Goal: Information Seeking & Learning: Understand process/instructions

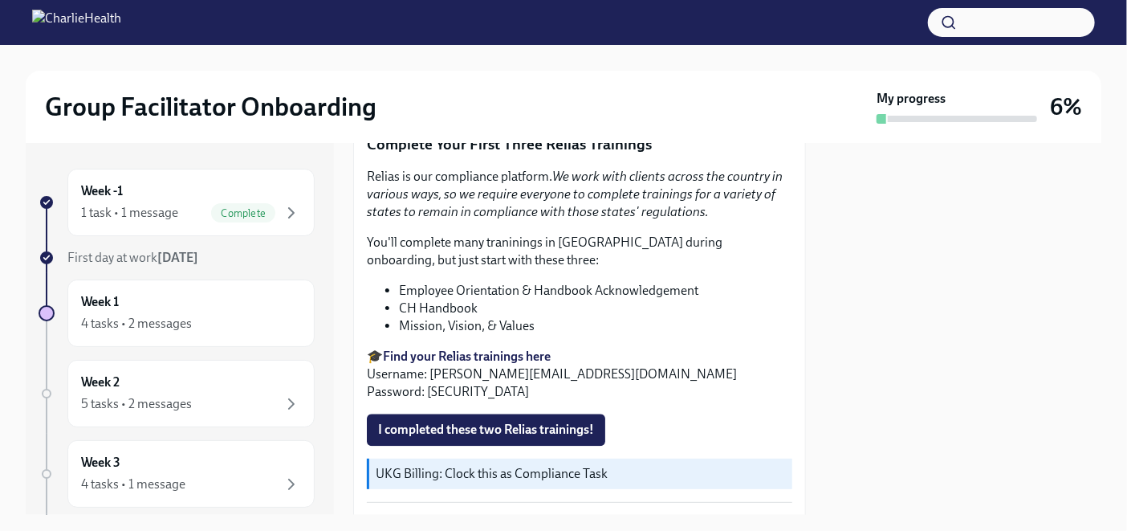
scroll to position [1676, 0]
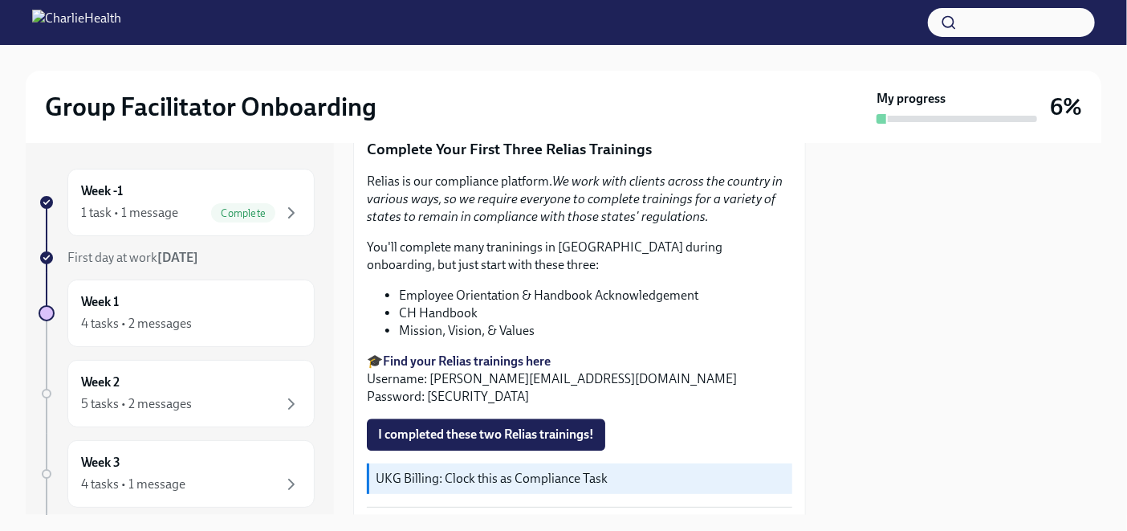
click at [498, 355] on strong "Find your Relias trainings here" at bounding box center [467, 360] width 168 height 15
drag, startPoint x: 432, startPoint y: 370, endPoint x: 608, endPoint y: 372, distance: 176.6
click at [608, 372] on p "🎓 Find your Relias trainings here Username: [PERSON_NAME][EMAIL_ADDRESS][DOMAIN…" at bounding box center [579, 378] width 425 height 53
copy p "[PERSON_NAME][EMAIL_ADDRESS][DOMAIN_NAME]"
drag, startPoint x: 421, startPoint y: 388, endPoint x: 458, endPoint y: 388, distance: 37.7
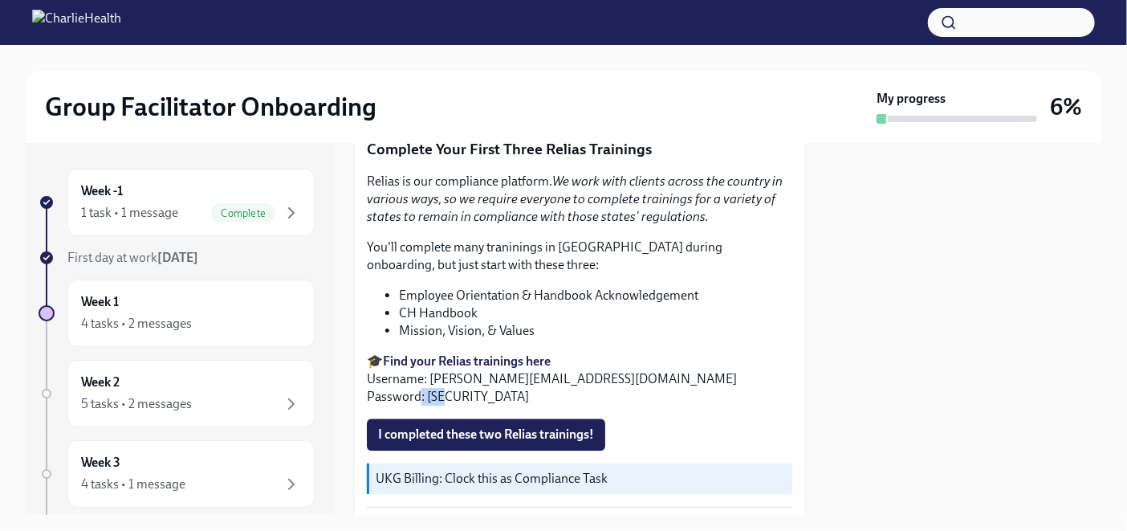
click at [443, 388] on p "🎓 Find your Relias trainings here Username: [PERSON_NAME][EMAIL_ADDRESS][DOMAIN…" at bounding box center [579, 378] width 425 height 53
click at [458, 388] on p "🎓 Find your Relias trainings here Username: [PERSON_NAME][EMAIL_ADDRESS][DOMAIN…" at bounding box center [579, 378] width 425 height 53
drag, startPoint x: 465, startPoint y: 388, endPoint x: 427, endPoint y: 388, distance: 37.7
click at [427, 388] on p "🎓 Find your Relias trainings here Username: [PERSON_NAME][EMAIL_ADDRESS][DOMAIN…" at bounding box center [579, 378] width 425 height 53
copy p "ch1234"
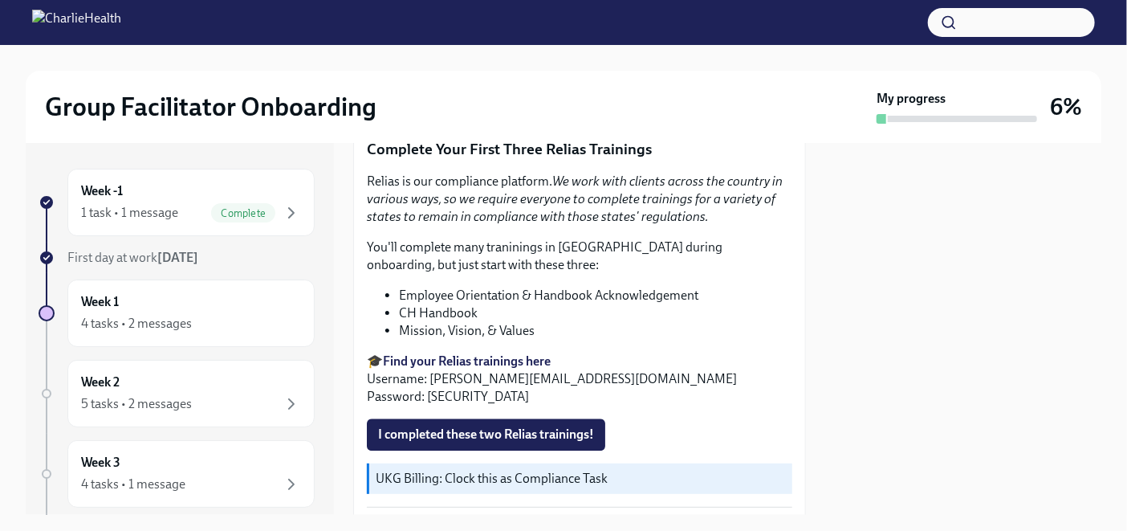
click at [602, 367] on p "🎓 Find your Relias trainings here Username: [PERSON_NAME][EMAIL_ADDRESS][DOMAIN…" at bounding box center [579, 378] width 425 height 53
drag, startPoint x: 603, startPoint y: 372, endPoint x: 429, endPoint y: 364, distance: 173.5
click at [429, 364] on p "🎓 Find your Relias trainings here Username: [PERSON_NAME][EMAIL_ADDRESS][DOMAIN…" at bounding box center [579, 378] width 425 height 53
copy p "[PERSON_NAME][EMAIL_ADDRESS][DOMAIN_NAME]"
click at [690, 335] on div "Relias is our compliance platform. We work with clients across the country in v…" at bounding box center [579, 289] width 425 height 233
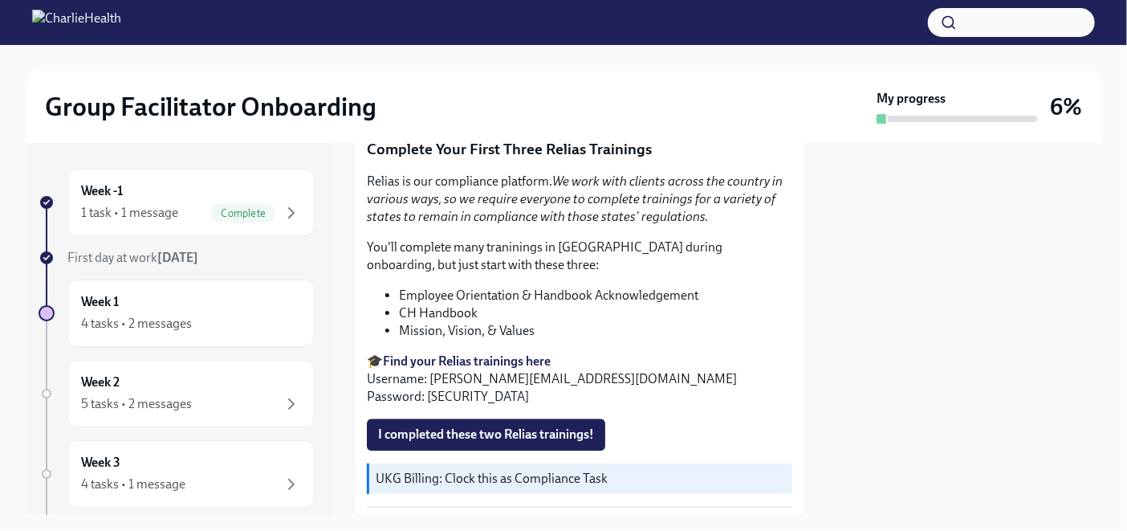
click at [716, 239] on p "You'll complete many traninings in [GEOGRAPHIC_DATA] during onboarding, but jus…" at bounding box center [579, 255] width 425 height 35
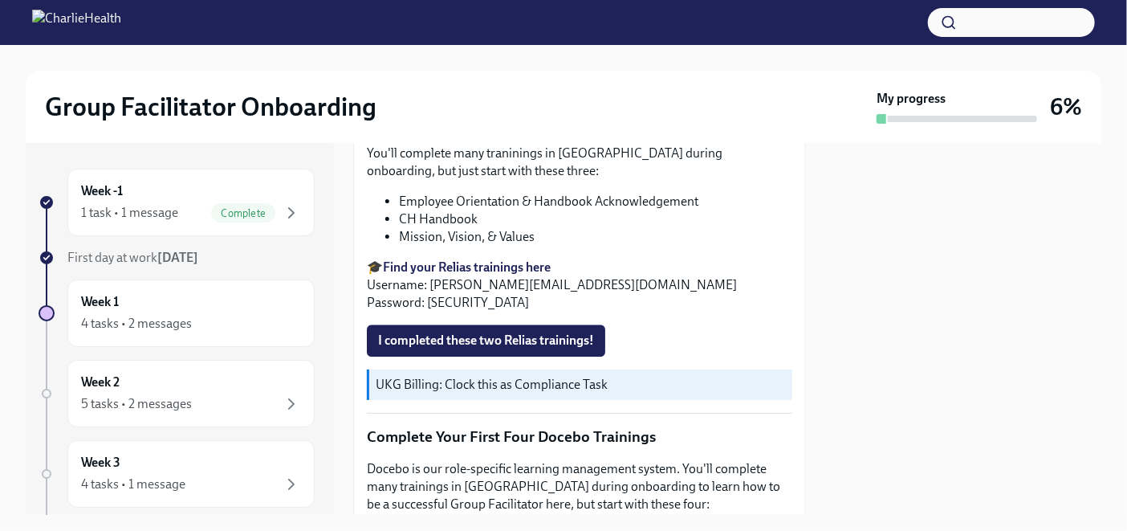
scroll to position [1771, 0]
